Goal: Task Accomplishment & Management: Manage account settings

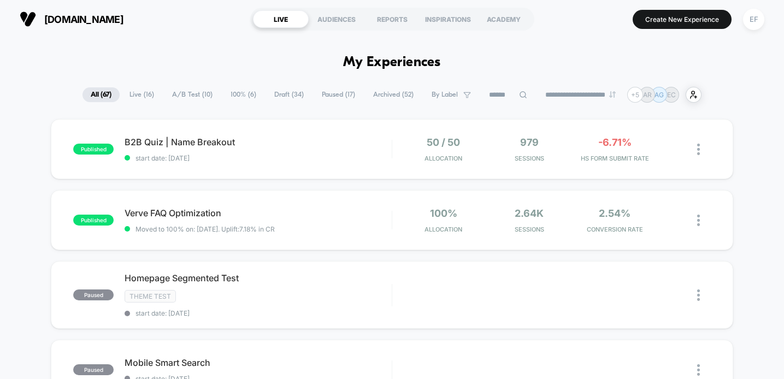
click at [186, 93] on span "A/B Test ( 10 )" at bounding box center [192, 94] width 57 height 15
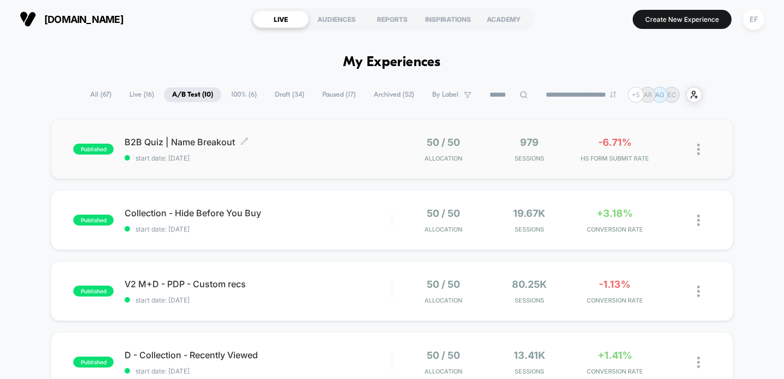
click at [274, 145] on span "B2B Quiz | Name Breakout Click to edit experience details" at bounding box center [258, 142] width 266 height 11
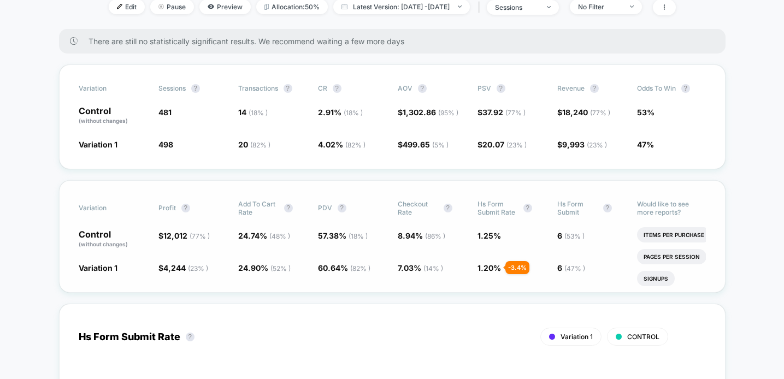
scroll to position [127, 0]
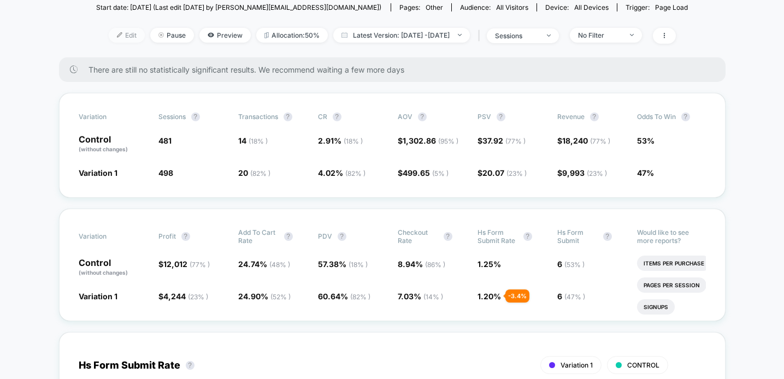
click at [109, 37] on span "Edit" at bounding box center [127, 35] width 36 height 15
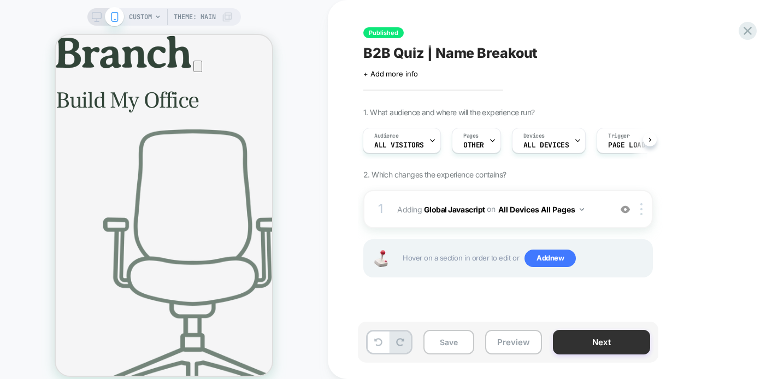
click at [591, 337] on button "Next" at bounding box center [601, 342] width 97 height 25
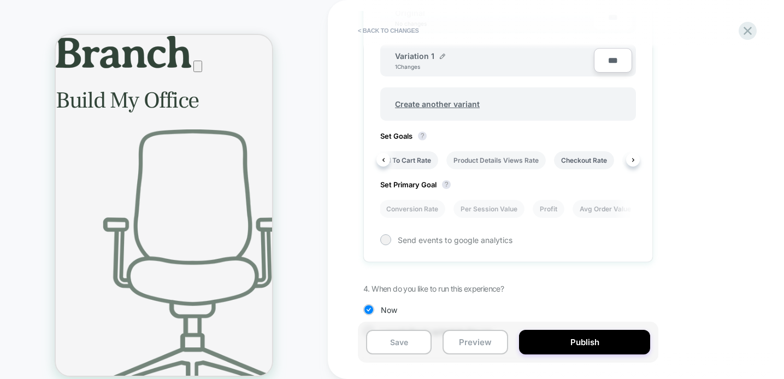
scroll to position [0, 393]
click at [484, 159] on li "Product Details Views Rate" at bounding box center [491, 160] width 99 height 18
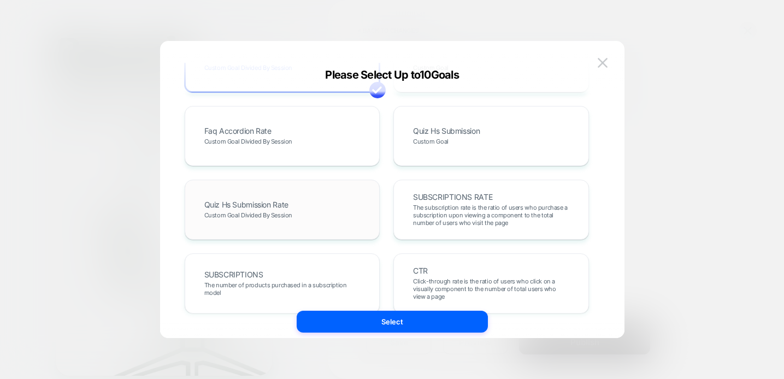
scroll to position [578, 0]
click at [329, 203] on div "Quiz Hs Submission Rate Custom Goal Divided By Session" at bounding box center [282, 210] width 173 height 37
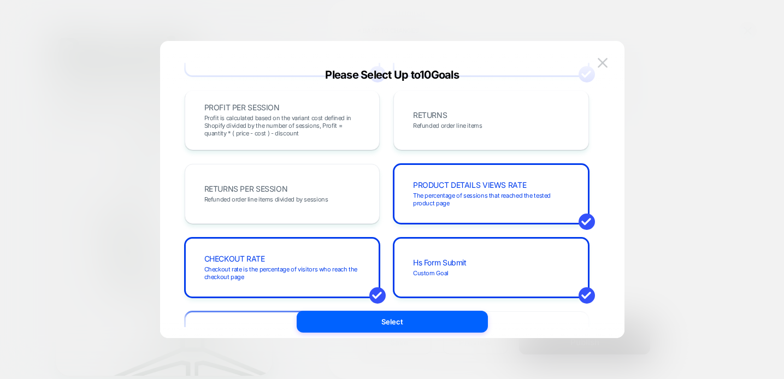
scroll to position [269, 0]
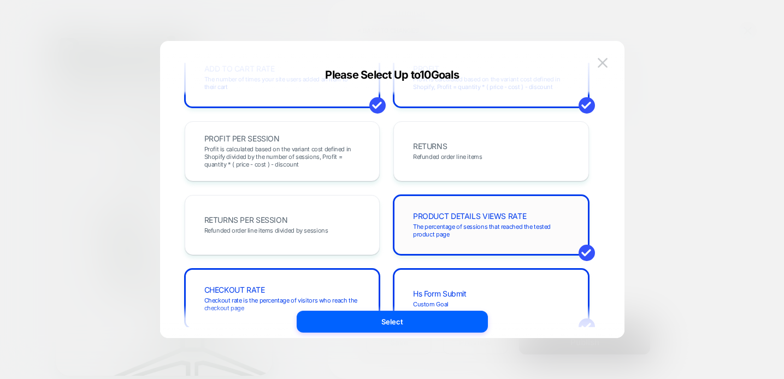
click at [434, 220] on span "PRODUCT DETAILS VIEWS RATE" at bounding box center [469, 216] width 113 height 8
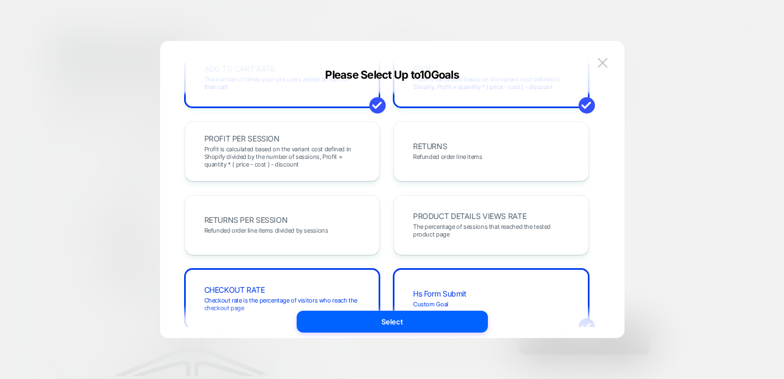
scroll to position [107, 0]
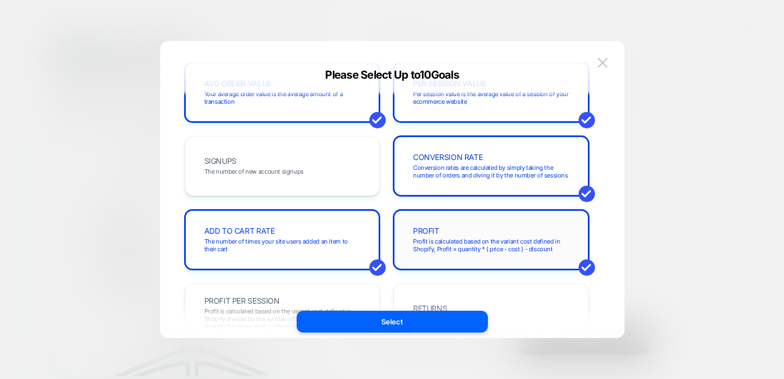
click at [419, 236] on div "PROFIT Profit is calculated based on the variant cost defined in Shopify, Profi…" at bounding box center [491, 239] width 173 height 37
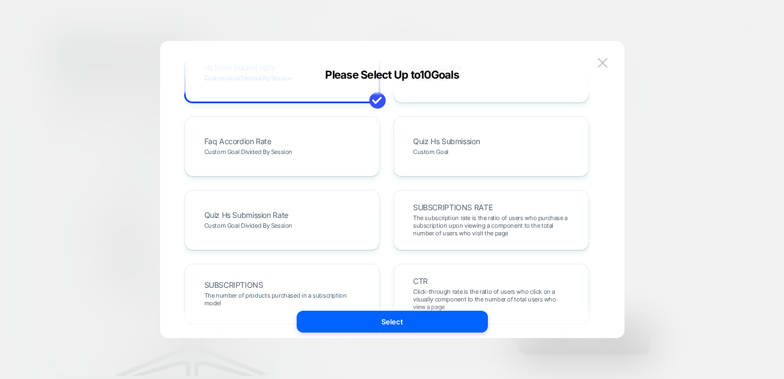
scroll to position [578, 0]
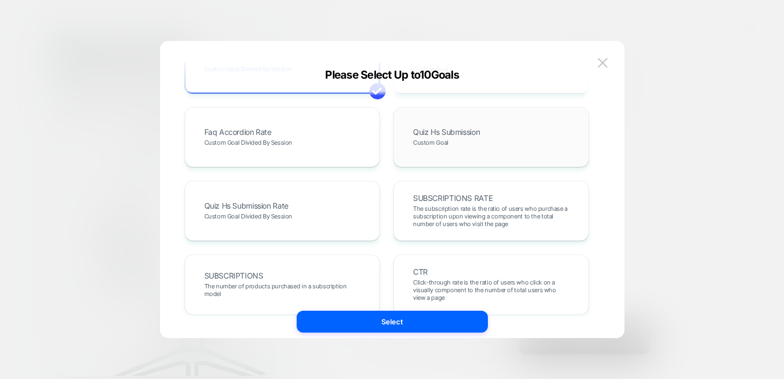
click at [433, 141] on span "Custom Goal" at bounding box center [430, 143] width 35 height 8
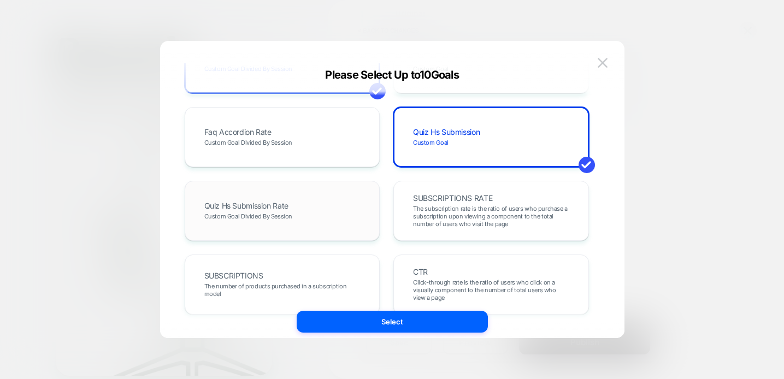
click at [326, 215] on div "Quiz Hs Submission Rate Custom Goal Divided By Session" at bounding box center [282, 210] width 173 height 37
click at [352, 209] on div "Quiz Hs Submission Rate Custom Goal Divided By Session" at bounding box center [282, 210] width 173 height 37
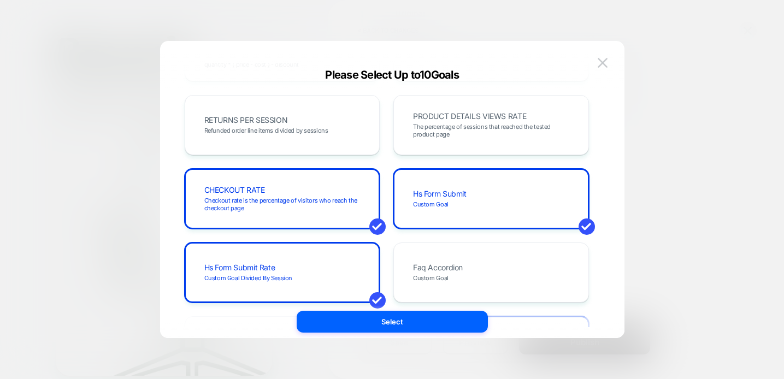
scroll to position [369, 0]
click at [325, 190] on div "CHECKOUT RATE Checkout rate is the percentage of visitors who reach the checkou…" at bounding box center [282, 199] width 173 height 37
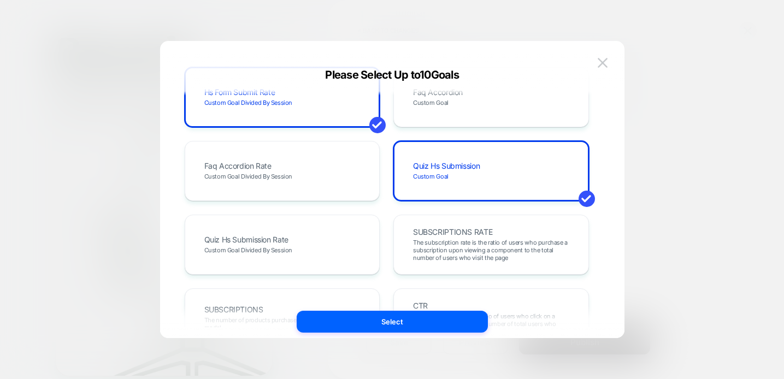
scroll to position [566, 0]
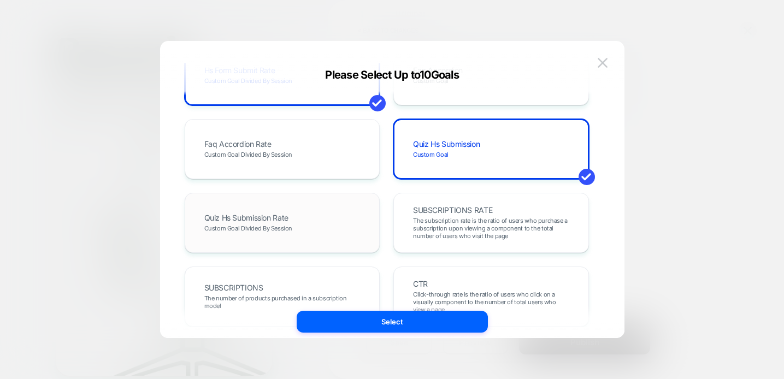
click at [321, 226] on div "Quiz Hs Submission Rate Custom Goal Divided By Session" at bounding box center [282, 222] width 173 height 37
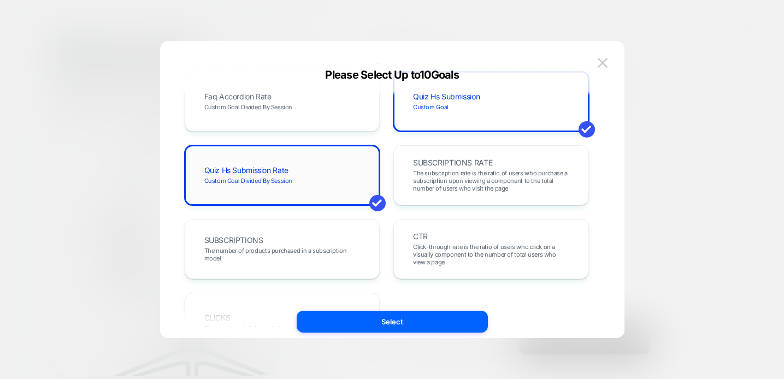
scroll to position [672, 0]
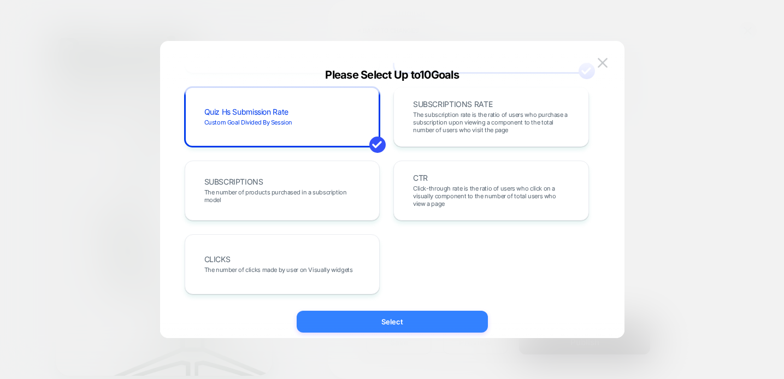
click at [335, 316] on button "Select" at bounding box center [392, 322] width 191 height 22
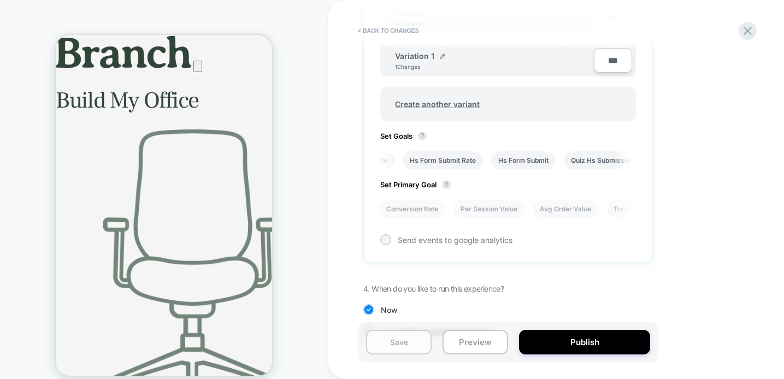
click at [392, 337] on button "Save" at bounding box center [399, 342] width 66 height 25
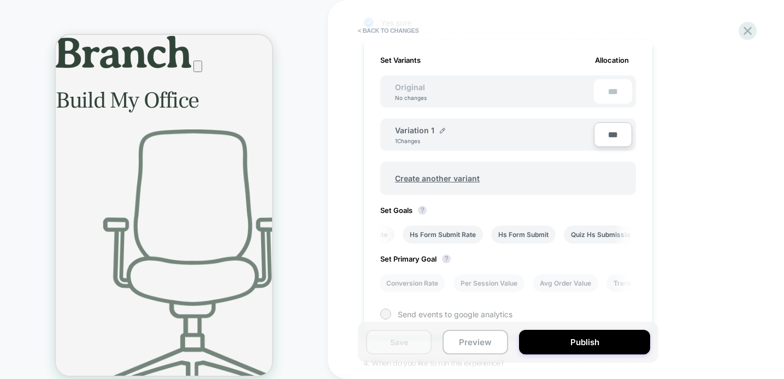
scroll to position [219, 0]
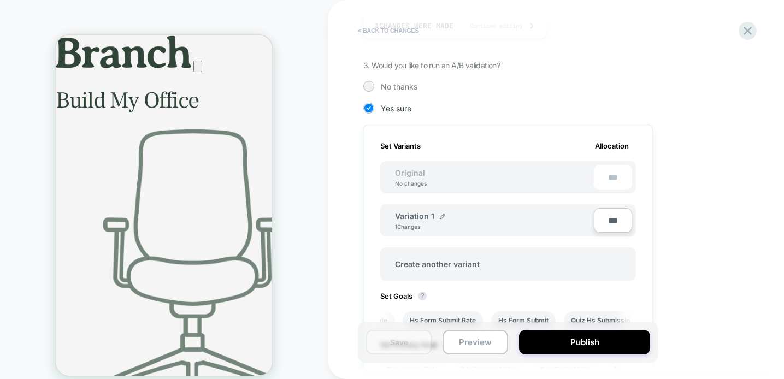
click at [401, 28] on button "< Back to changes" at bounding box center [388, 30] width 72 height 17
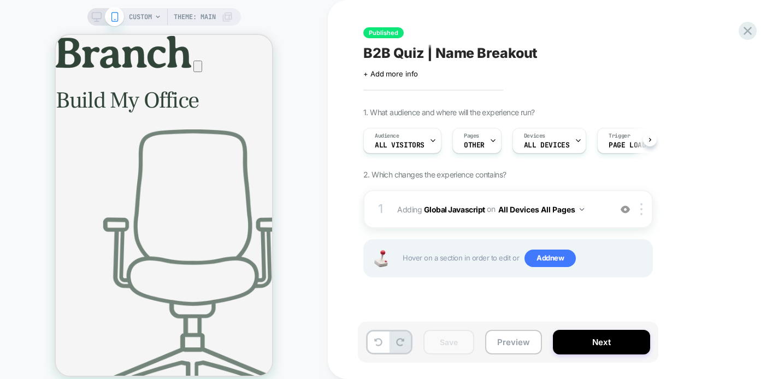
scroll to position [0, 1]
click at [743, 30] on icon at bounding box center [747, 30] width 15 height 15
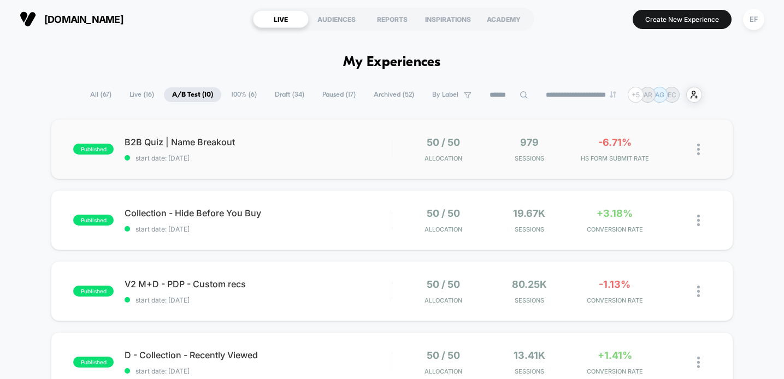
click at [357, 164] on div "published B2B Quiz | Name Breakout start date: [DATE] 50 / 50 Allocation 979 Se…" at bounding box center [392, 149] width 682 height 60
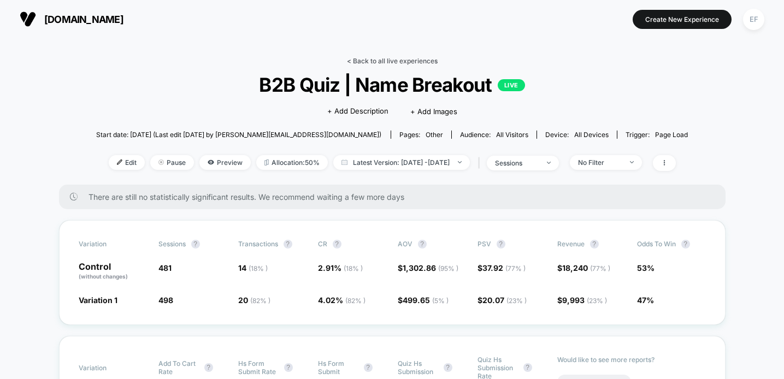
click at [386, 64] on link "< Back to all live experiences" at bounding box center [392, 61] width 91 height 8
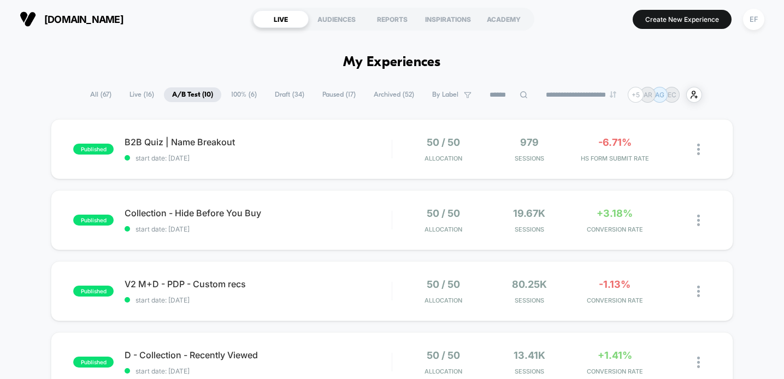
click at [330, 93] on span "Paused ( 17 )" at bounding box center [339, 94] width 50 height 15
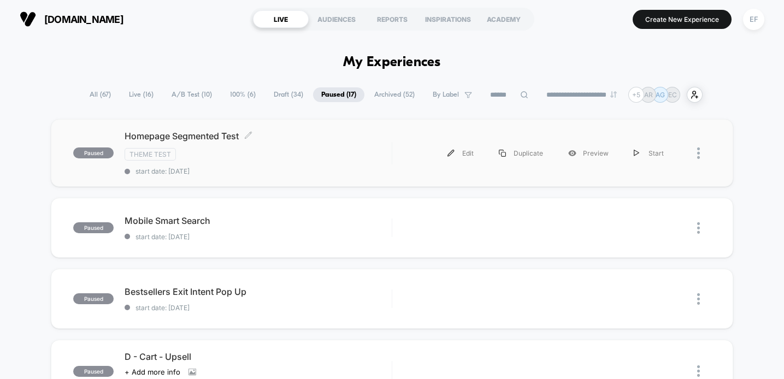
click at [321, 139] on span "Homepage Segmented Test Click to edit experience details" at bounding box center [258, 136] width 266 height 11
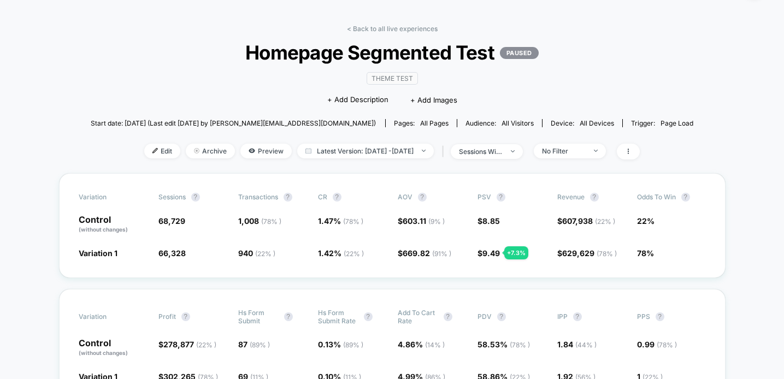
scroll to position [84, 0]
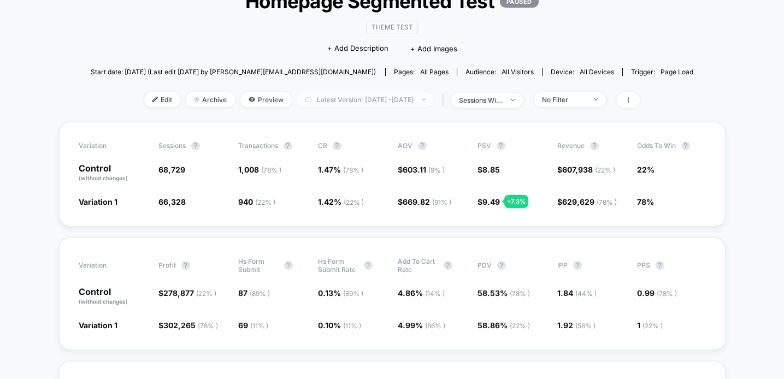
click at [365, 97] on span "Latest Version: [DATE] - [DATE]" at bounding box center [365, 99] width 137 height 15
select select "*"
select select "****"
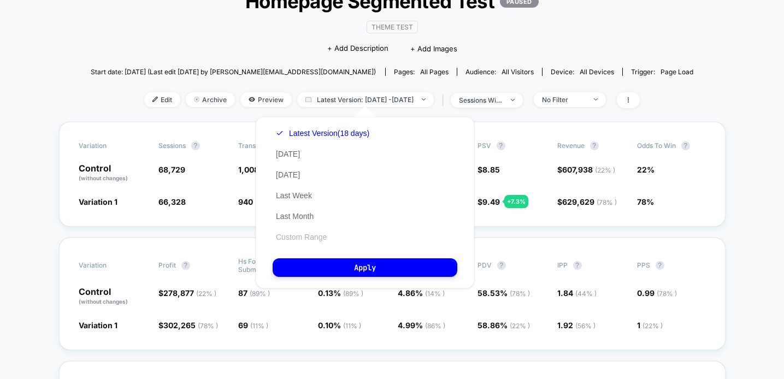
click at [303, 234] on button "Custom Range" at bounding box center [300, 237] width 57 height 10
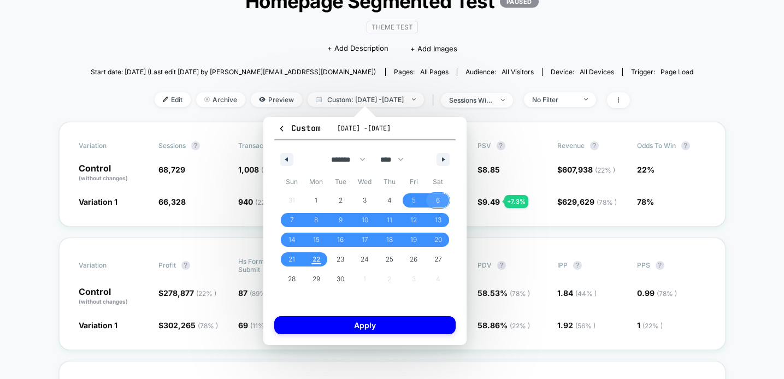
click at [439, 197] on span "6" at bounding box center [438, 201] width 4 height 20
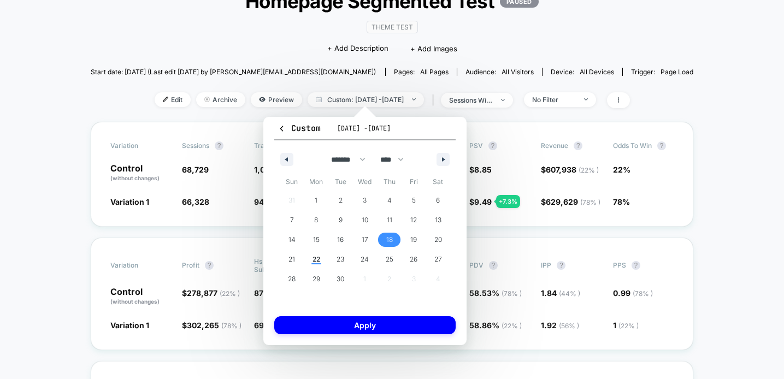
click at [390, 238] on span "18" at bounding box center [389, 240] width 7 height 20
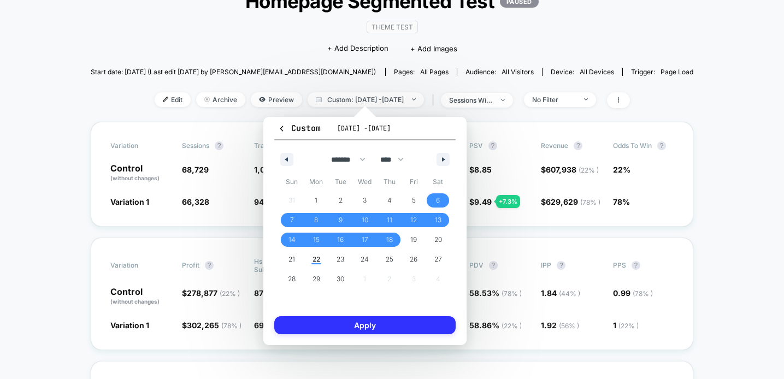
click at [372, 324] on button "Apply" at bounding box center [364, 325] width 181 height 18
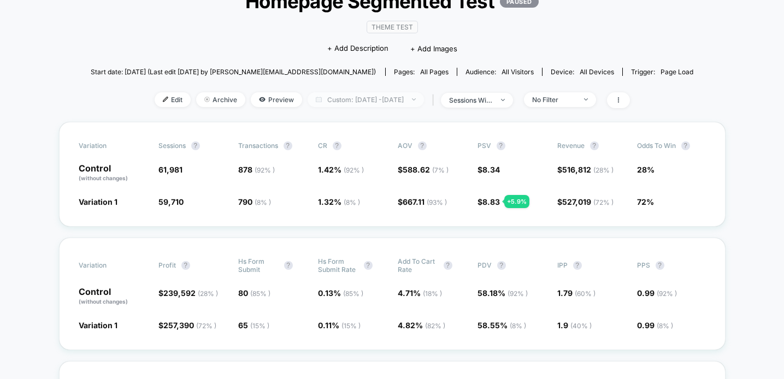
click at [417, 92] on span "Custom: [DATE] - [DATE]" at bounding box center [365, 99] width 116 height 15
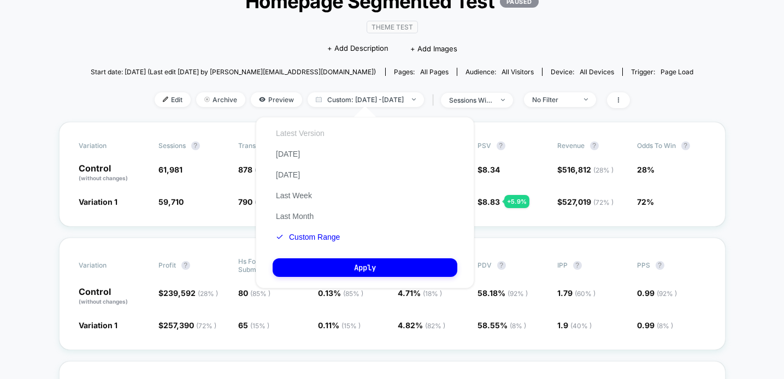
click at [309, 136] on button "Latest Version" at bounding box center [299, 133] width 55 height 10
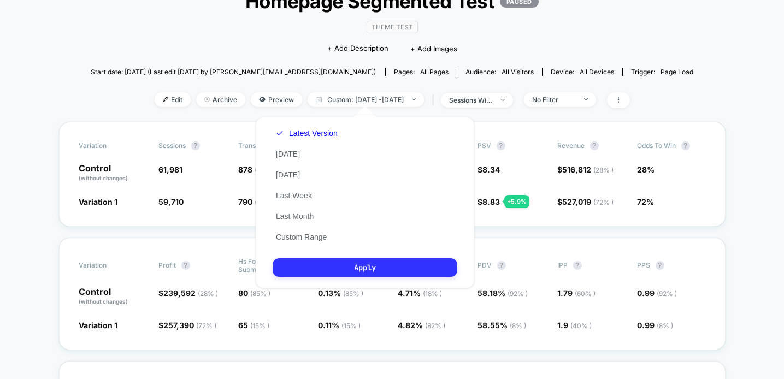
click at [363, 263] on button "Apply" at bounding box center [364, 267] width 185 height 19
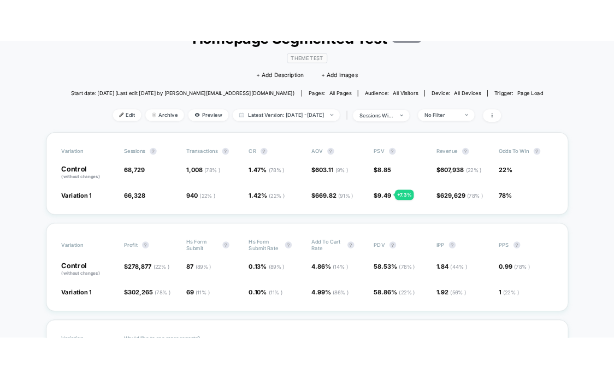
scroll to position [91, 0]
